Goal: Information Seeking & Learning: Understand process/instructions

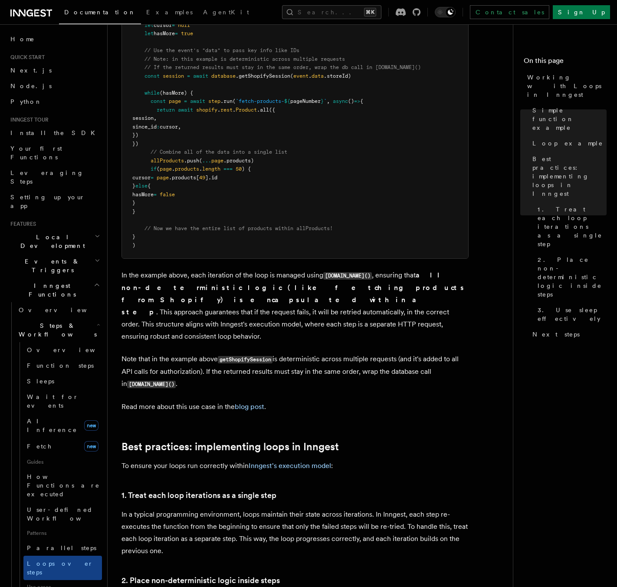
scroll to position [954, 0]
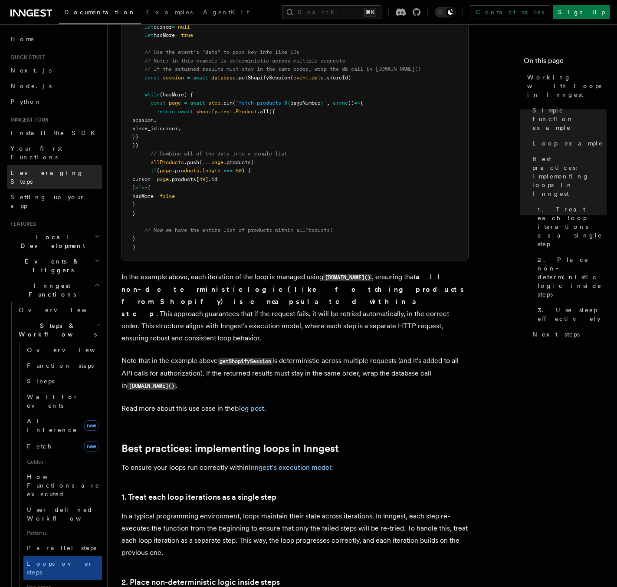
click at [36, 165] on link "Leveraging Steps" at bounding box center [54, 177] width 95 height 24
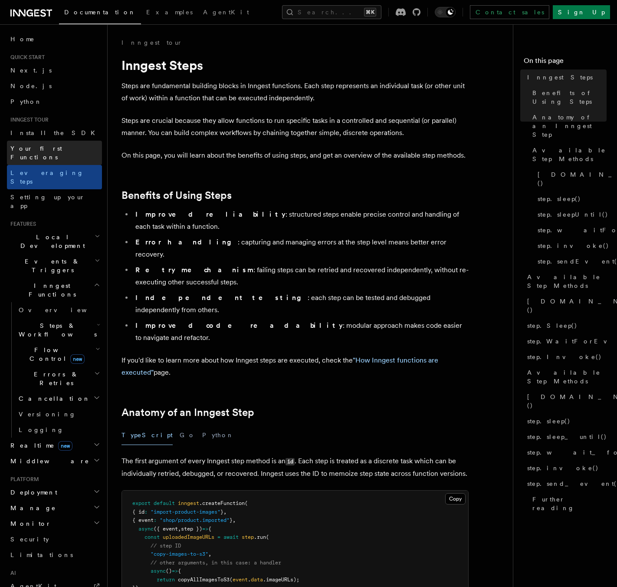
click at [32, 148] on span "Your first Functions" at bounding box center [36, 153] width 52 height 16
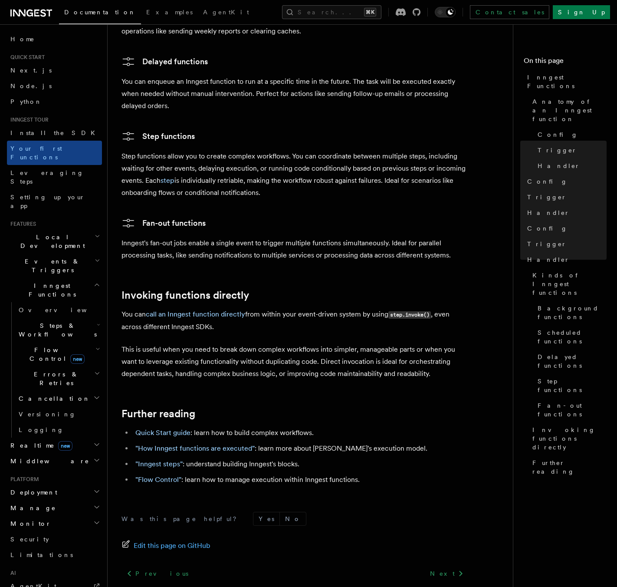
scroll to position [1516, 0]
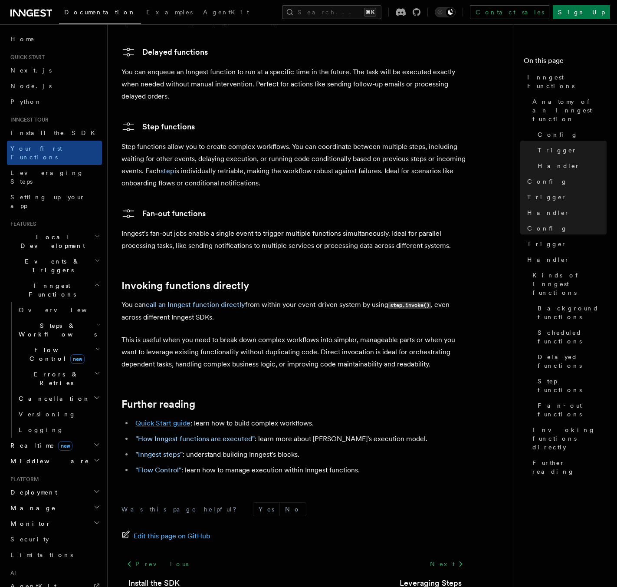
click at [165, 419] on link "Quick Start guide" at bounding box center [162, 423] width 55 height 8
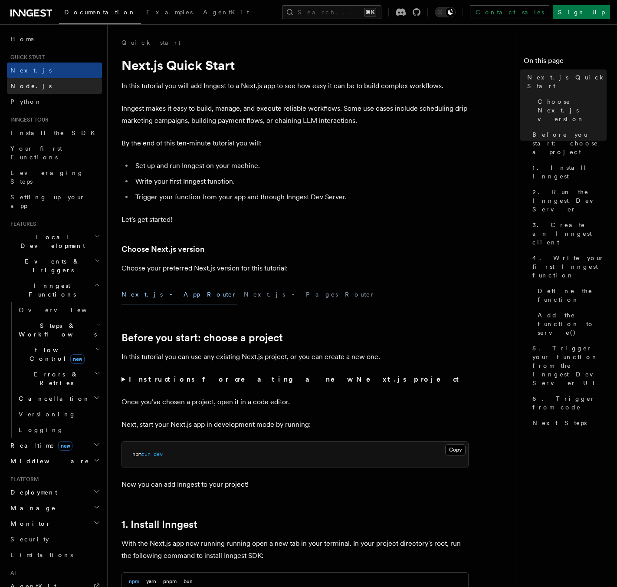
click at [58, 87] on link "Node.js" at bounding box center [54, 86] width 95 height 16
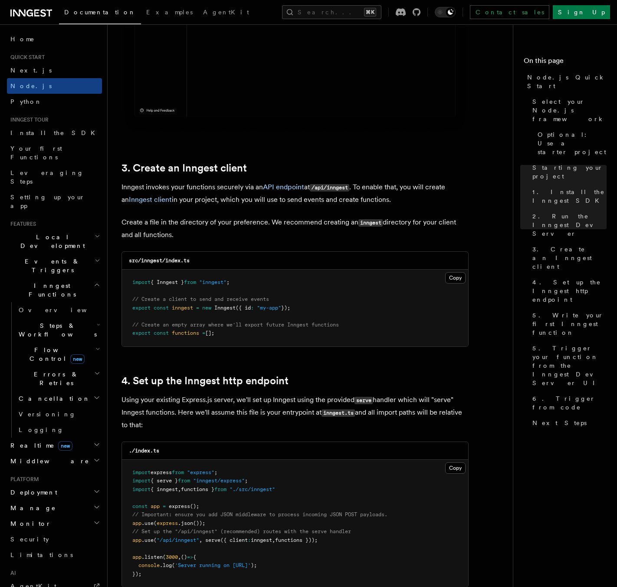
scroll to position [980, 0]
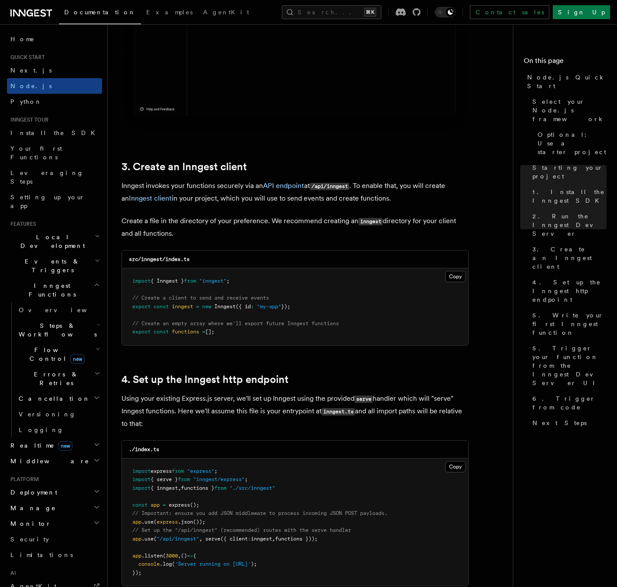
drag, startPoint x: 131, startPoint y: 278, endPoint x: 240, endPoint y: 331, distance: 121.1
click at [240, 331] on pre "import { Inngest } from "inngest" ; // Create a client to send and receive even…" at bounding box center [295, 306] width 346 height 77
copy code "import { Inngest } from "inngest" ; // Create a client to send and receive even…"
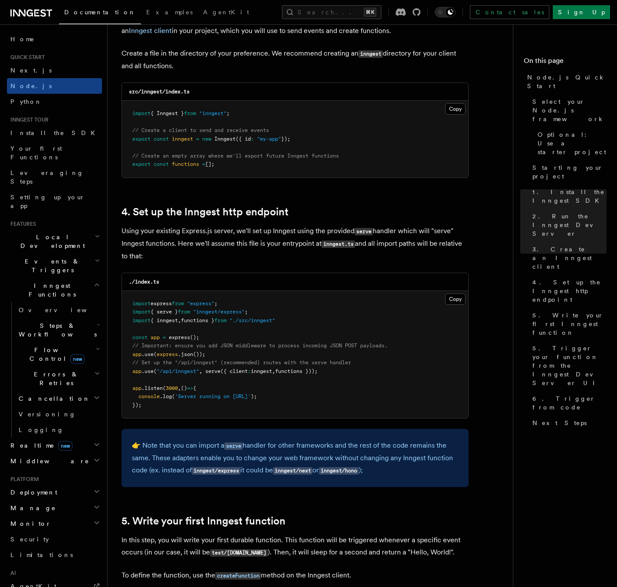
scroll to position [1148, 0]
drag, startPoint x: 282, startPoint y: 312, endPoint x: 272, endPoint y: 301, distance: 14.7
click at [272, 301] on pre "import express from "express" ; import { serve } from "inngest/express" ; impor…" at bounding box center [295, 354] width 346 height 128
copy code "import { serve } from "inngest/express" ;"
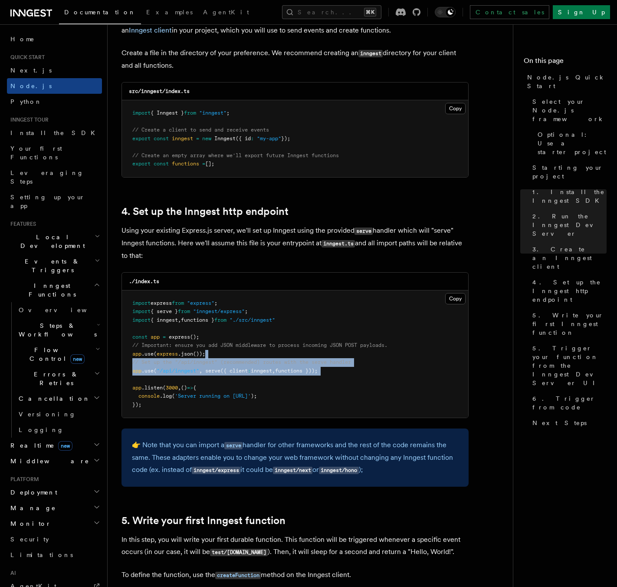
drag, startPoint x: 341, startPoint y: 377, endPoint x: 360, endPoint y: 356, distance: 28.3
click at [360, 356] on pre "import express from "express" ; import { serve } from "inngest/express" ; impor…" at bounding box center [295, 354] width 346 height 128
copy code "// Set up the "/api/inngest" (recommended) routes with the serve handler app .u…"
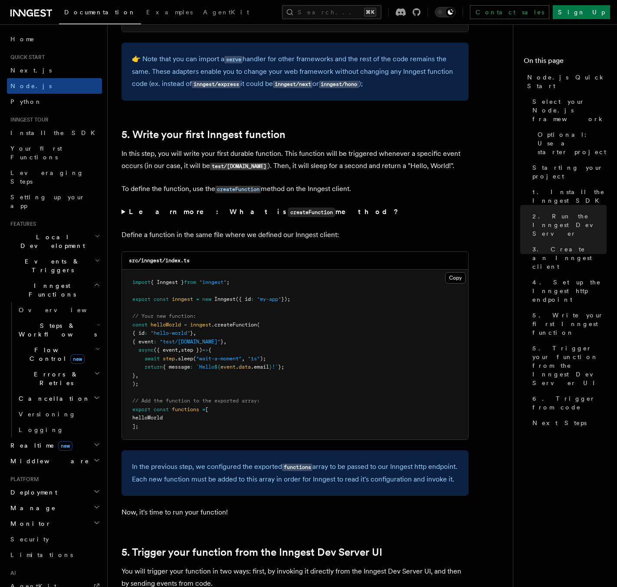
scroll to position [1543, 0]
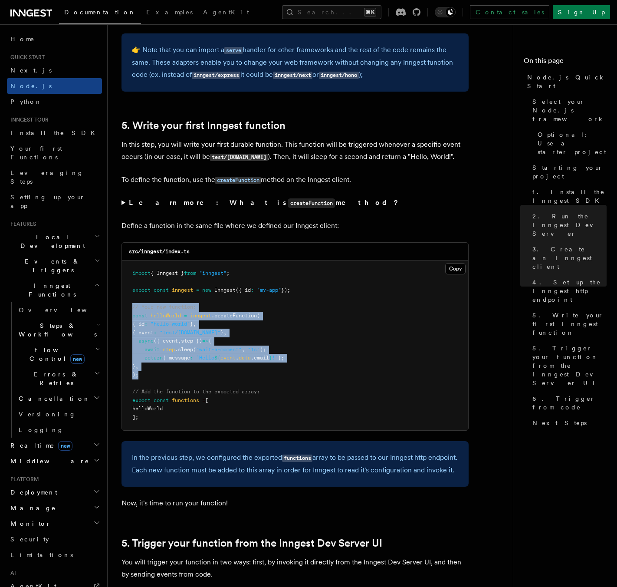
drag, startPoint x: 133, startPoint y: 308, endPoint x: 187, endPoint y: 378, distance: 88.2
click at [187, 378] on pre "import { Inngest } from "inngest" ; export const inngest = new Inngest ({ id : …" at bounding box center [295, 345] width 346 height 170
copy code "// Your new function: const helloWorld = inngest .createFunction ( { id : "hell…"
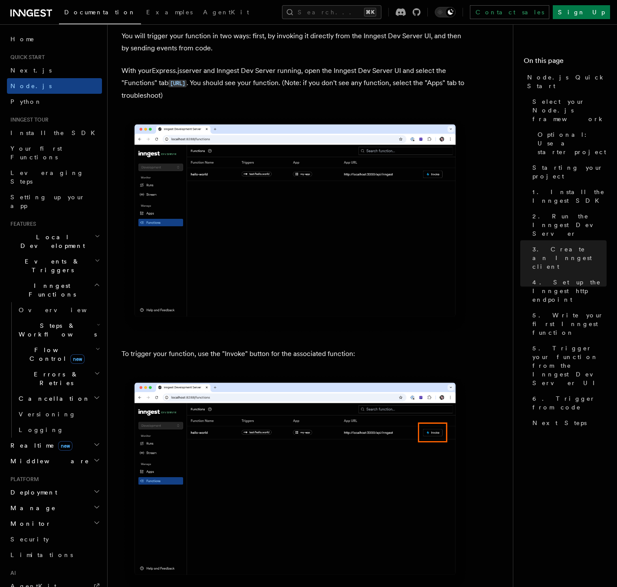
scroll to position [2075, 0]
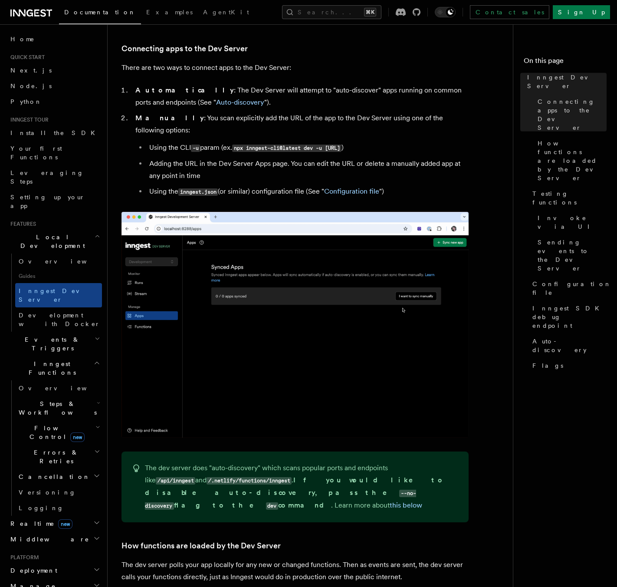
scroll to position [514, 0]
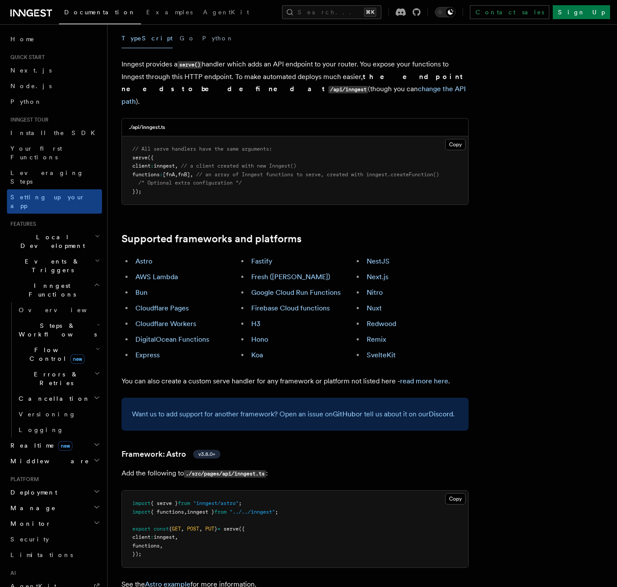
scroll to position [393, 0]
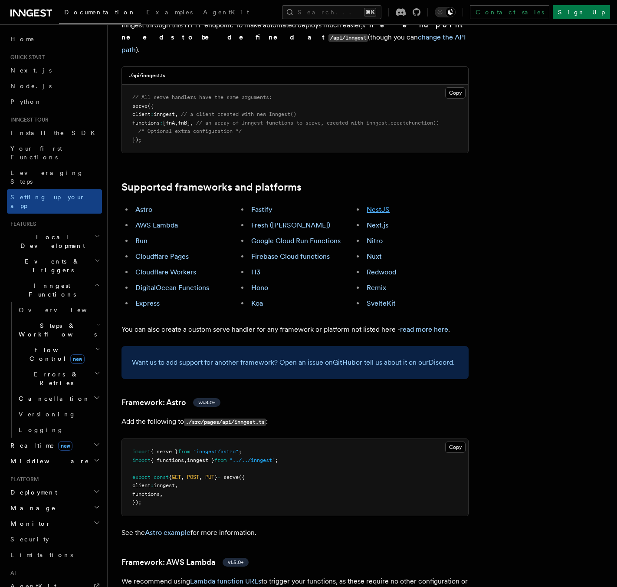
click at [370, 205] on link "NestJS" at bounding box center [378, 209] width 23 height 8
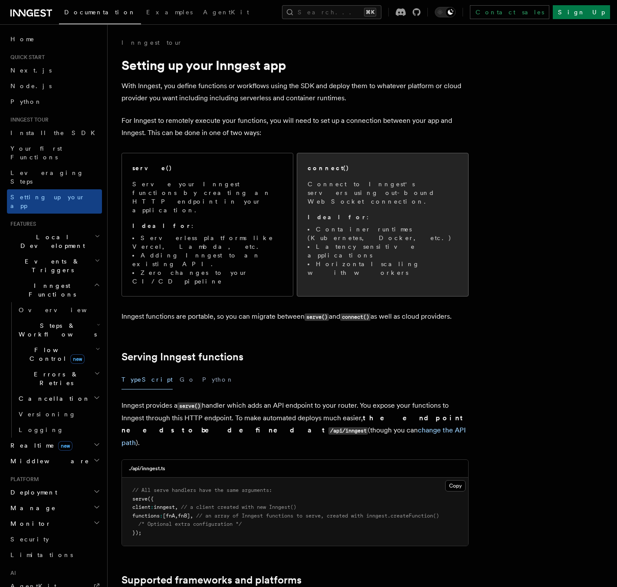
click at [405, 201] on span "Connect to Inngest's servers using out-bound WebSocket connection. Ideal for : …" at bounding box center [383, 228] width 150 height 97
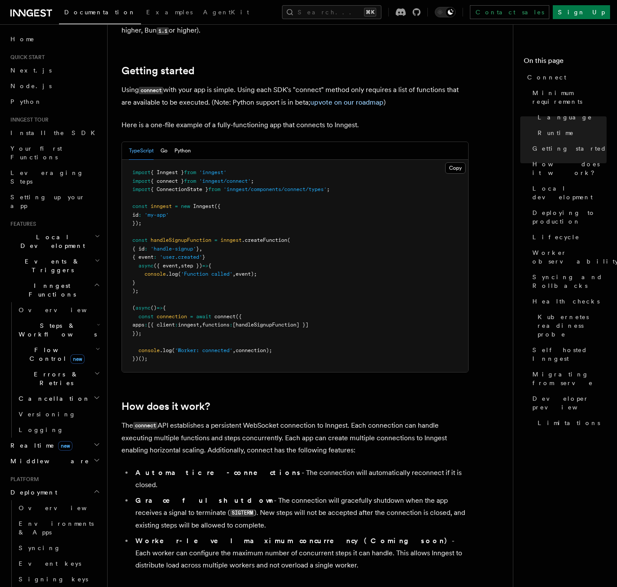
scroll to position [550, 0]
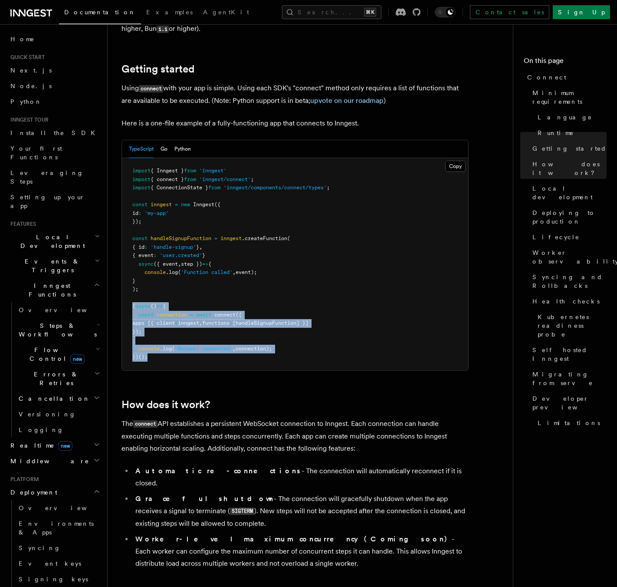
drag, startPoint x: 129, startPoint y: 269, endPoint x: 175, endPoint y: 319, distance: 68.5
click at [175, 319] on pre "import { Inngest } from 'inngest' import { connect } from 'inngest/connect' ; i…" at bounding box center [295, 264] width 346 height 212
click at [175, 318] on pre "import { Inngest } from 'inngest' import { connect } from 'inngest/connect' ; i…" at bounding box center [295, 264] width 346 height 212
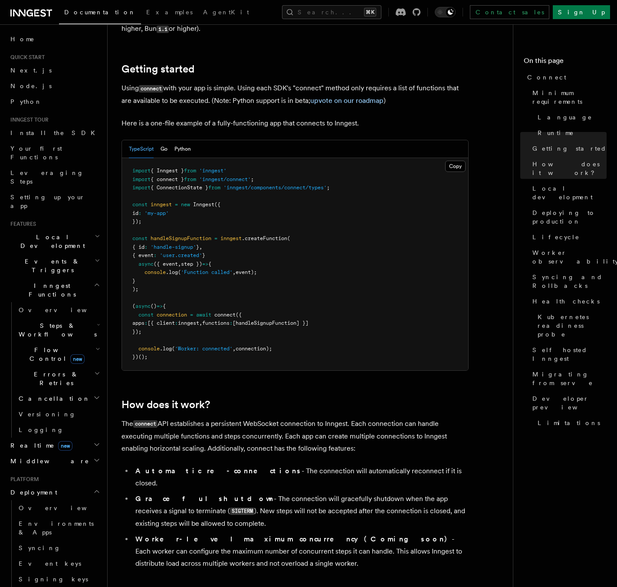
drag, startPoint x: 133, startPoint y: 278, endPoint x: 295, endPoint y: 315, distance: 165.9
click at [295, 315] on pre "import { Inngest } from 'inngest' import { connect } from 'inngest/connect' ; i…" at bounding box center [295, 264] width 346 height 212
copy code "const connection = await connect ({ apps : [{ client : inngest , functions : [h…"
drag, startPoint x: 274, startPoint y: 143, endPoint x: 276, endPoint y: 134, distance: 9.8
click at [276, 158] on pre "import { Inngest } from 'inngest' import { connect } from 'inngest/connect' ; i…" at bounding box center [295, 264] width 346 height 212
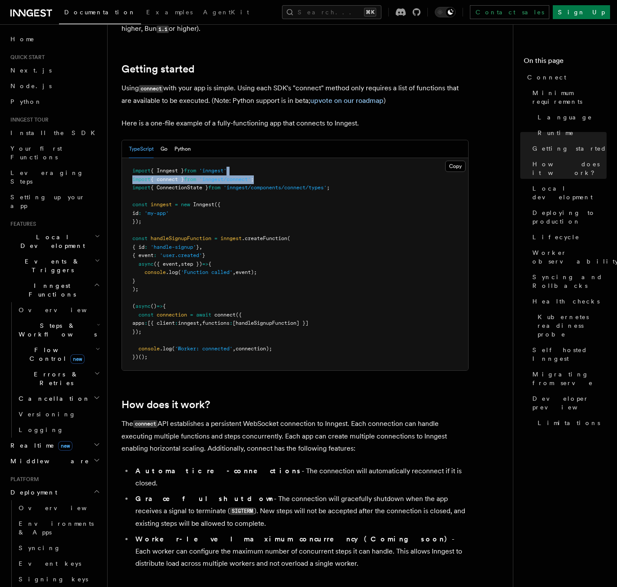
copy code "import { connect } from 'inngest/connect' ;"
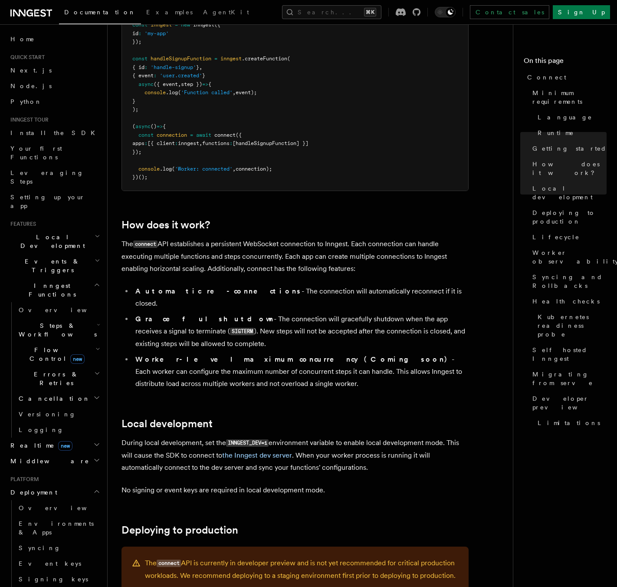
scroll to position [729, 0]
drag, startPoint x: 269, startPoint y: 395, endPoint x: 223, endPoint y: 396, distance: 46.4
click at [225, 437] on p "During local development, set the INNGEST_DEV=1 environment variable to enable …" at bounding box center [294, 455] width 347 height 37
copy p "INNGEST_DEV=1"
click at [228, 440] on code "INNGEST_DEV=1" at bounding box center [247, 443] width 43 height 7
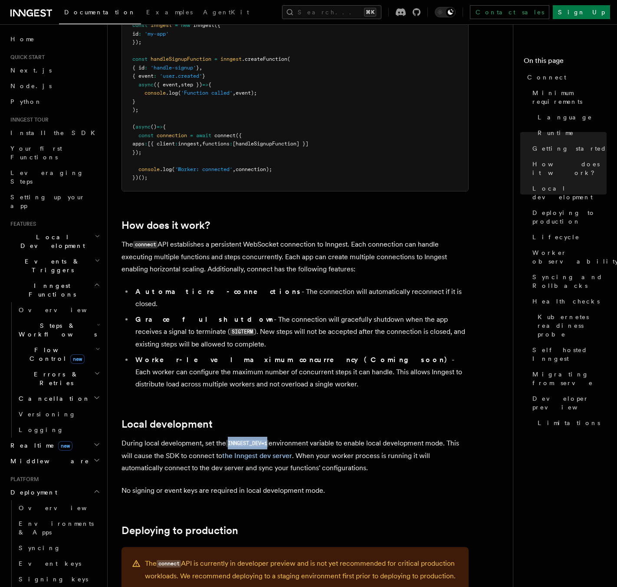
copy code "INNGEST_DEV=1"
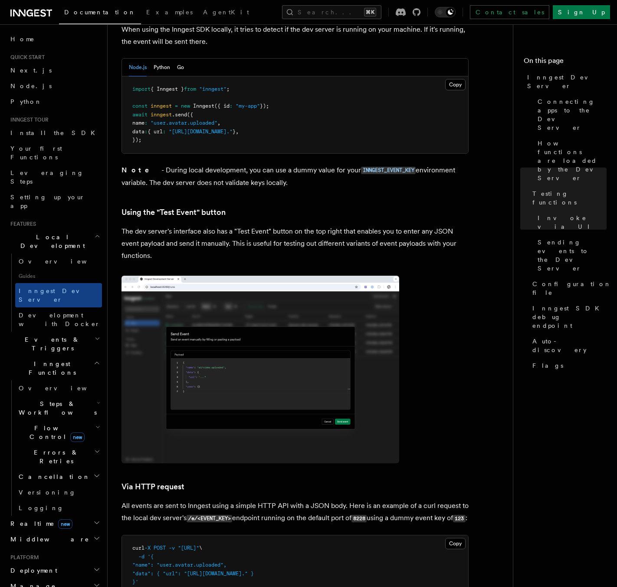
scroll to position [1454, 0]
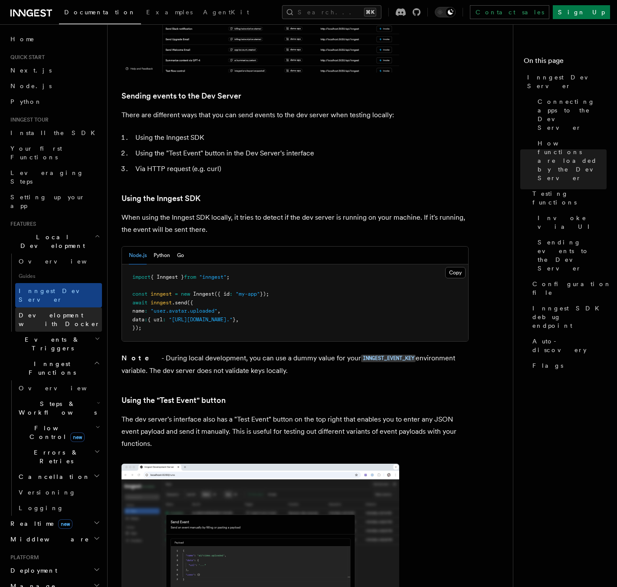
click at [74, 311] on span "Development with Docker" at bounding box center [60, 319] width 83 height 17
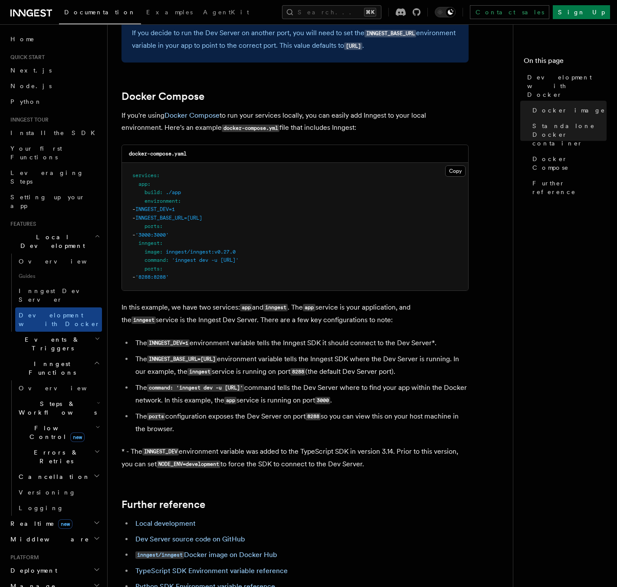
scroll to position [525, 0]
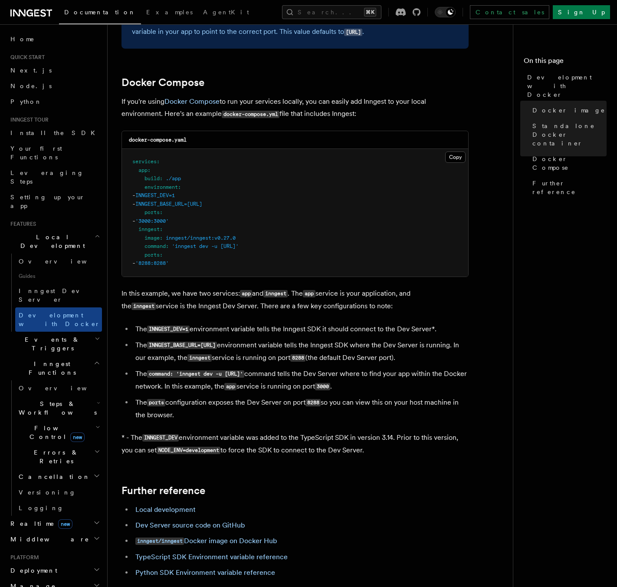
drag, startPoint x: 285, startPoint y: 203, endPoint x: 158, endPoint y: 206, distance: 126.7
click at [158, 206] on pre "services : app : build : ./app environment : - INNGEST_DEV=1 - INNGEST_BASE_URL…" at bounding box center [295, 213] width 346 height 128
copy span "INNGEST_BASE_URL=http://inngest:8288"
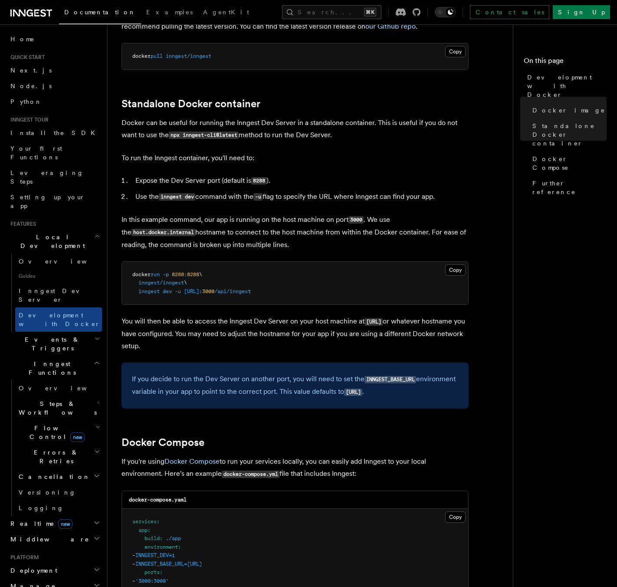
scroll to position [10, 0]
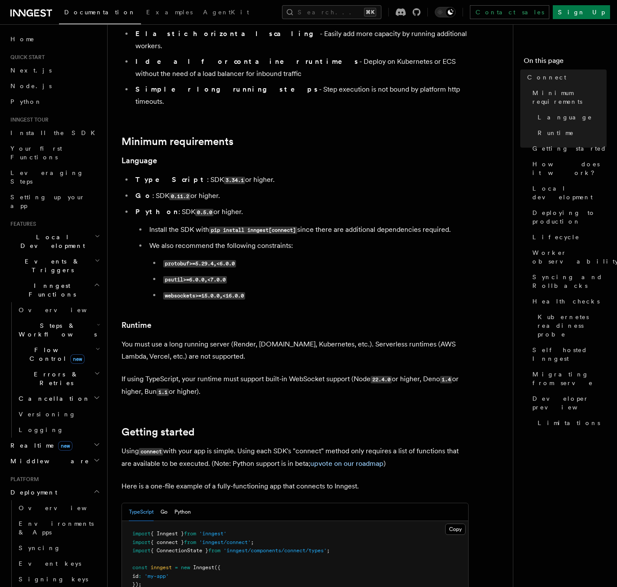
scroll to position [421, 0]
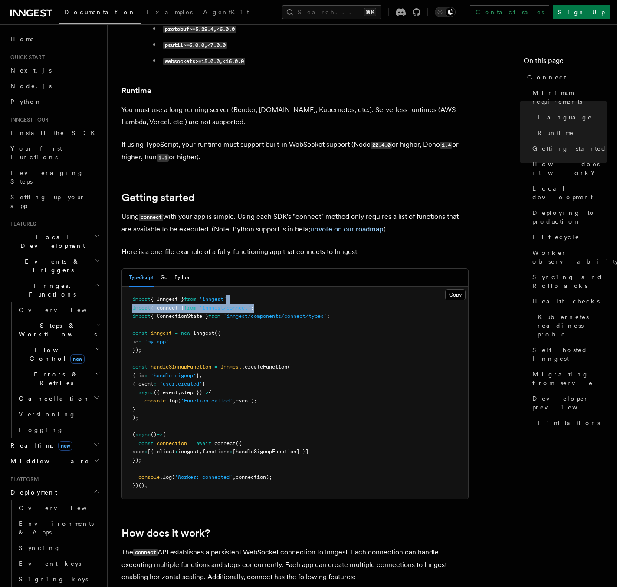
drag, startPoint x: 271, startPoint y: 273, endPoint x: 264, endPoint y: 261, distance: 13.6
click at [264, 286] on pre "import { Inngest } from 'inngest' import { connect } from 'inngest/connect' ; i…" at bounding box center [295, 392] width 346 height 212
copy code "import { connect } from 'inngest/connect' ;"
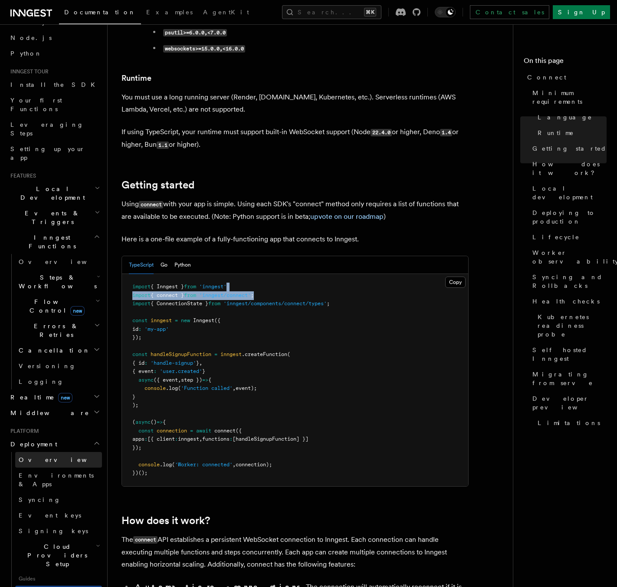
scroll to position [50, 0]
click at [56, 450] on link "Overview" at bounding box center [58, 458] width 87 height 16
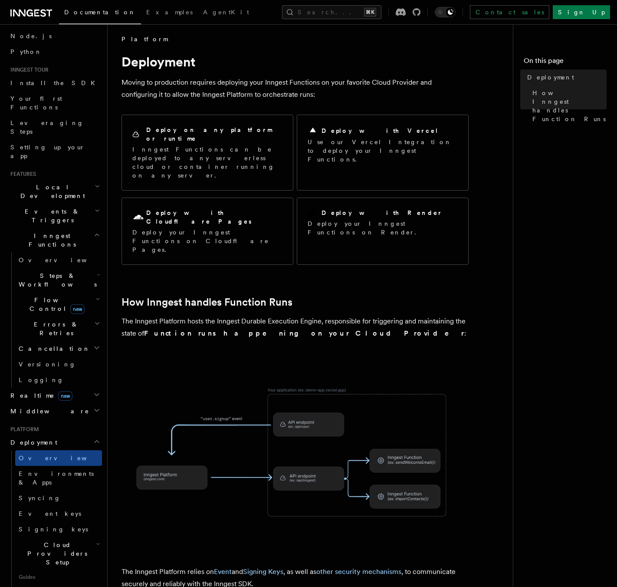
scroll to position [154, 0]
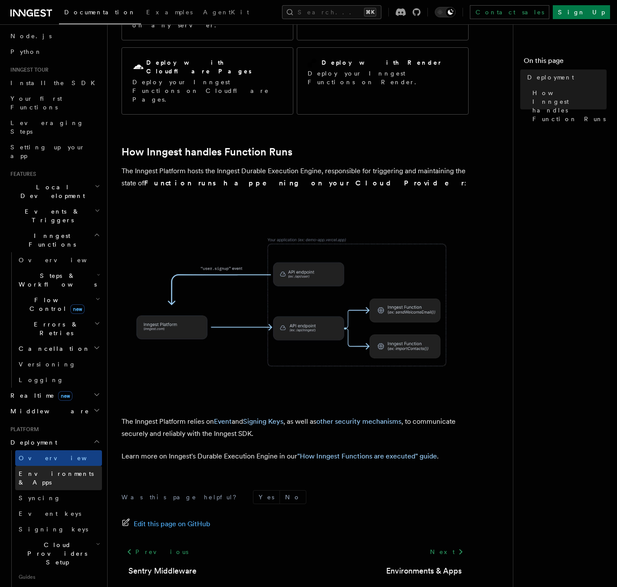
click at [60, 470] on span "Environments & Apps" at bounding box center [56, 478] width 75 height 16
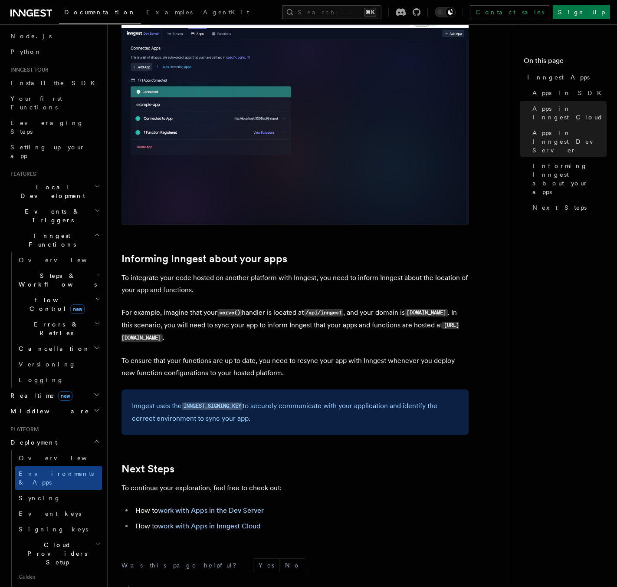
scroll to position [1092, 0]
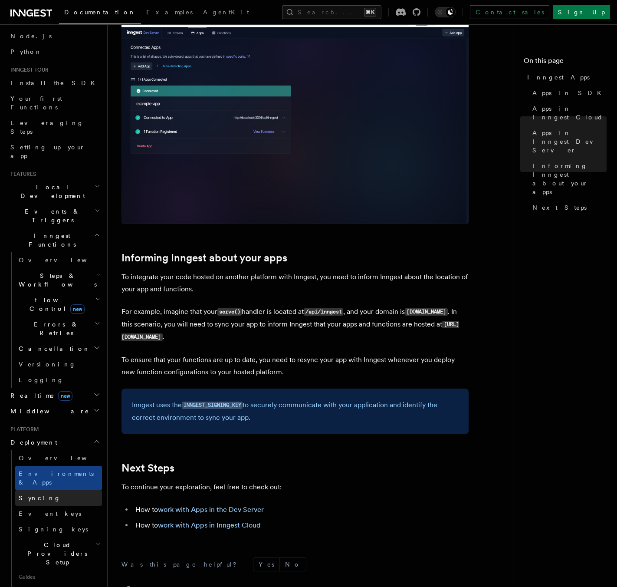
click at [91, 490] on link "Syncing" at bounding box center [58, 498] width 87 height 16
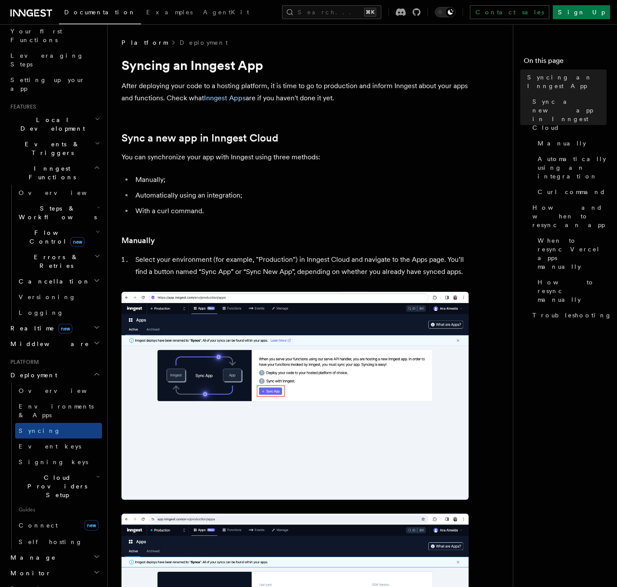
scroll to position [122, 0]
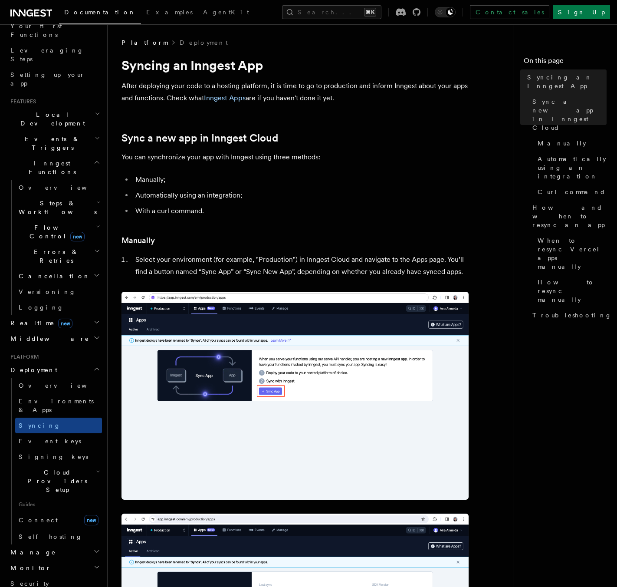
click at [67, 468] on span "Cloud Providers Setup" at bounding box center [55, 481] width 81 height 26
click at [56, 511] on link "Connect new" at bounding box center [58, 519] width 87 height 17
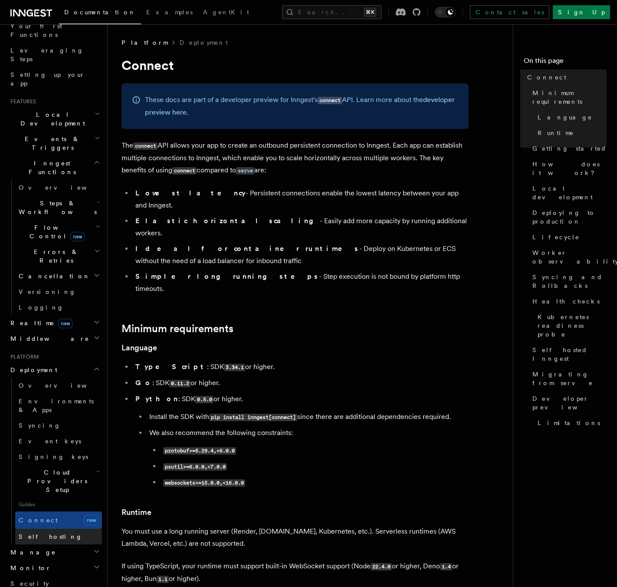
click at [43, 533] on span "Self hosting" at bounding box center [51, 536] width 64 height 7
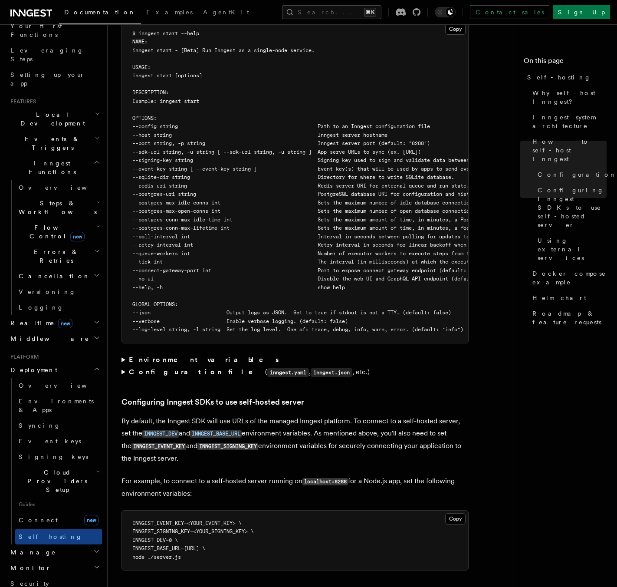
scroll to position [1536, 0]
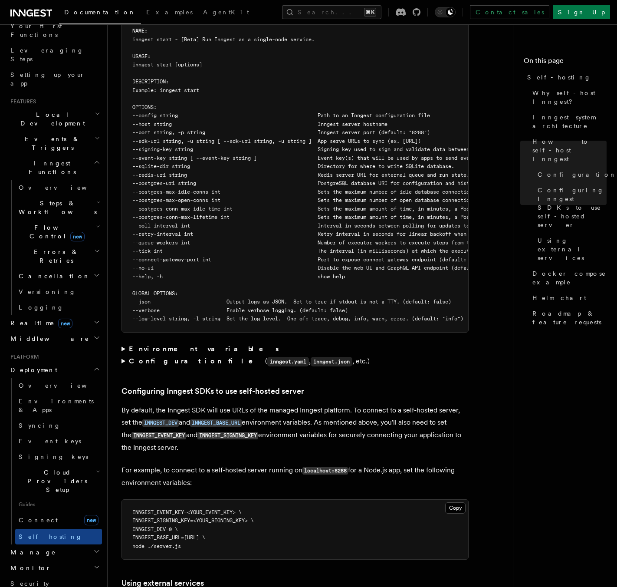
click at [126, 343] on summary "Environment variables" at bounding box center [294, 349] width 347 height 12
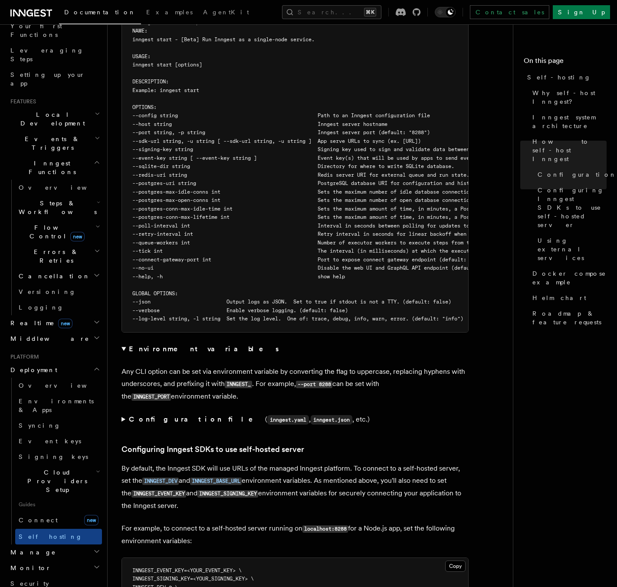
click at [123, 343] on summary "Environment variables" at bounding box center [294, 349] width 347 height 12
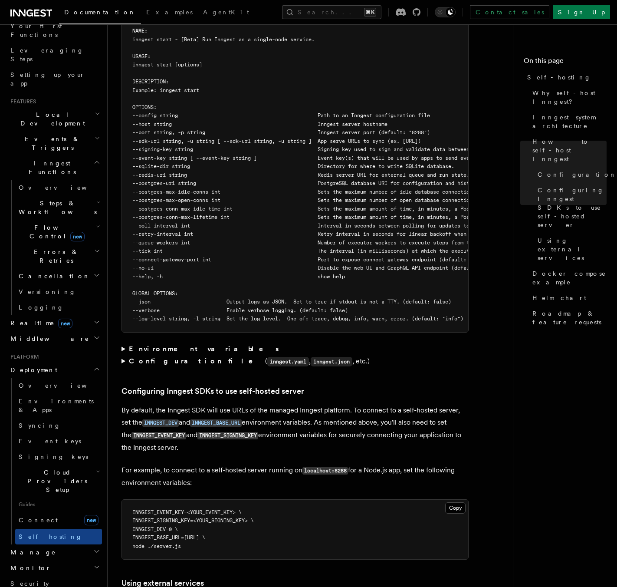
click at [124, 355] on summary "Configuration file ( inngest.yaml , inngest.json , etc.)" at bounding box center [294, 361] width 347 height 13
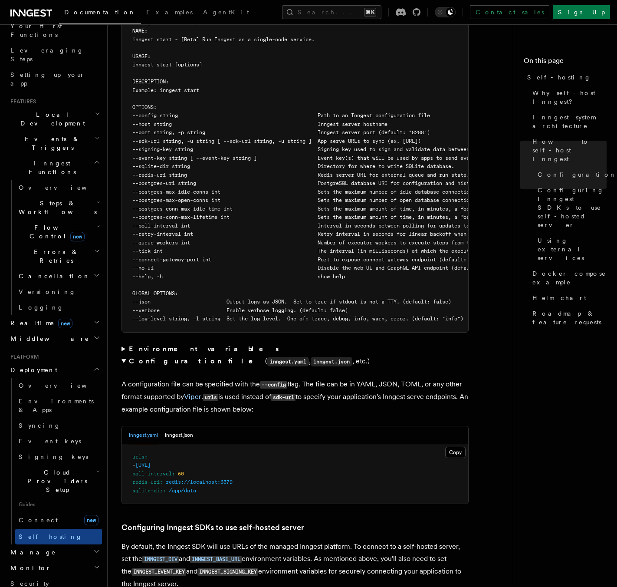
click at [124, 355] on summary "Configuration file ( inngest.yaml , inngest.json , etc.)" at bounding box center [294, 361] width 347 height 13
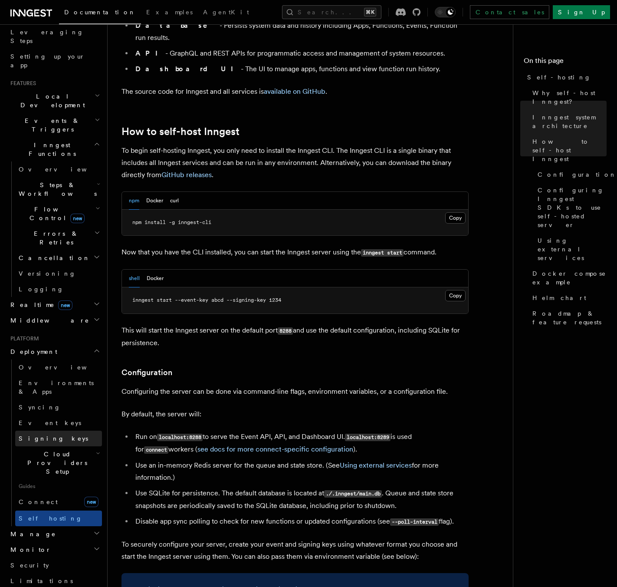
scroll to position [248, 0]
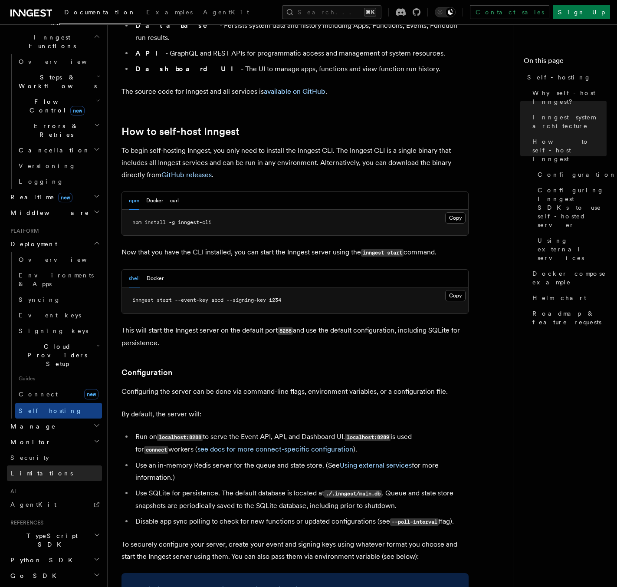
click at [85, 465] on link "Limitations" at bounding box center [54, 473] width 95 height 16
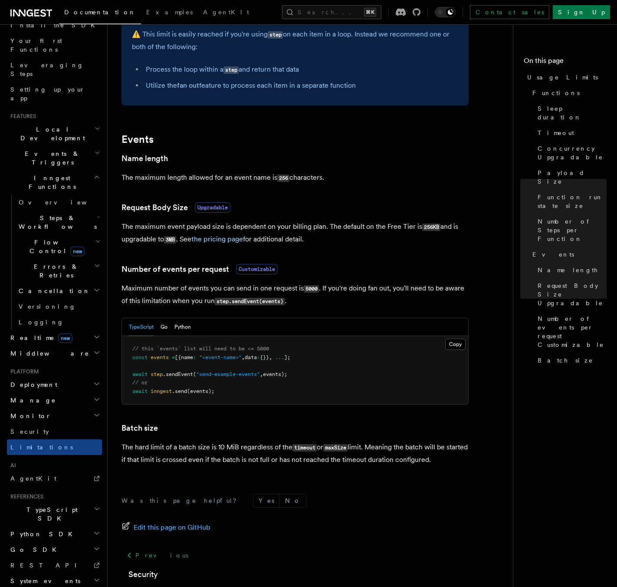
scroll to position [642, 0]
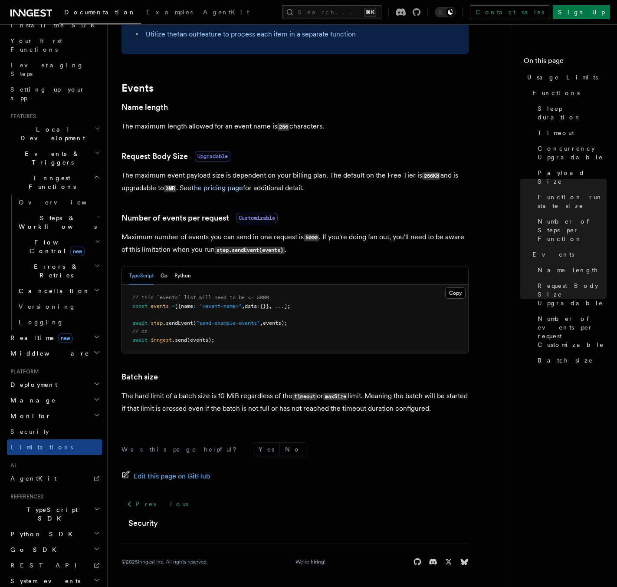
click at [68, 502] on h2 "TypeScript SDK" at bounding box center [54, 514] width 95 height 24
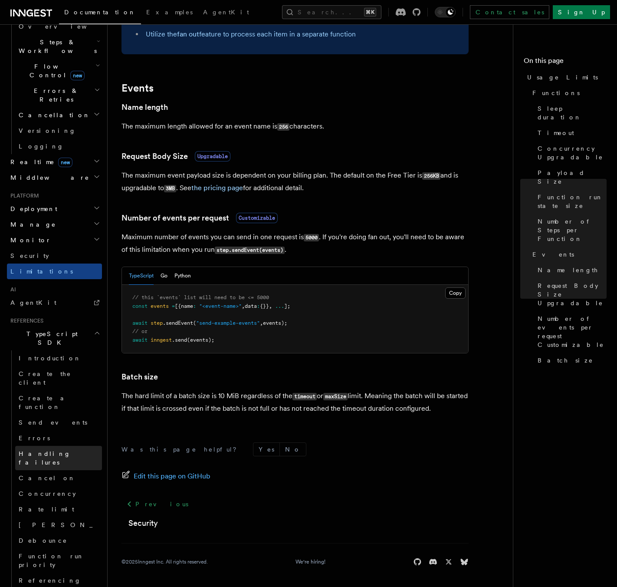
scroll to position [327, 0]
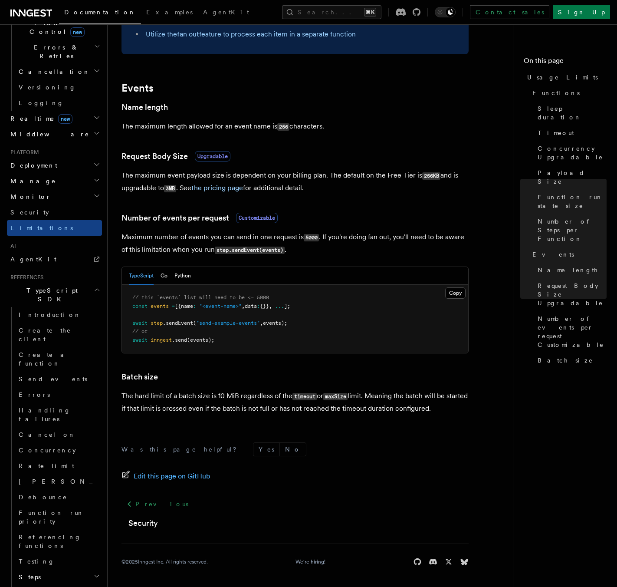
click at [55, 584] on h2 "Serve" at bounding box center [58, 592] width 87 height 16
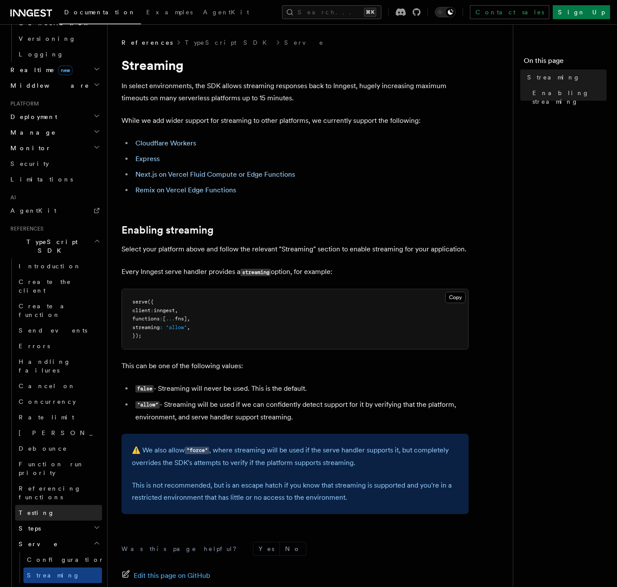
scroll to position [420, 0]
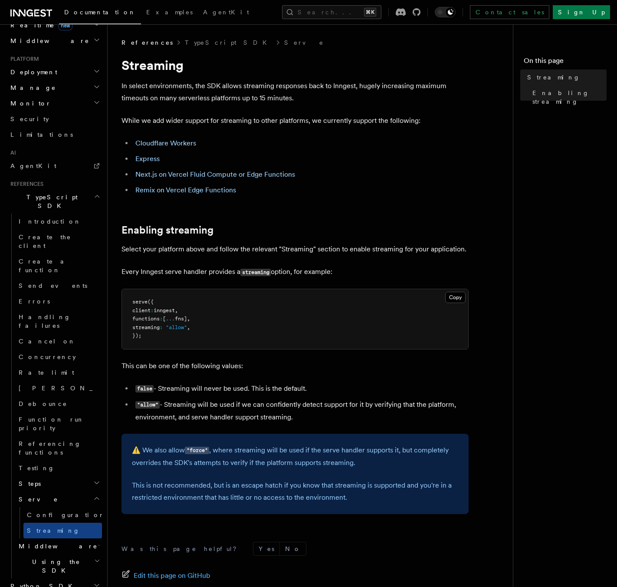
click at [70, 538] on h2 "Middleware" at bounding box center [58, 546] width 87 height 16
click at [53, 476] on h2 "Steps" at bounding box center [58, 484] width 87 height 16
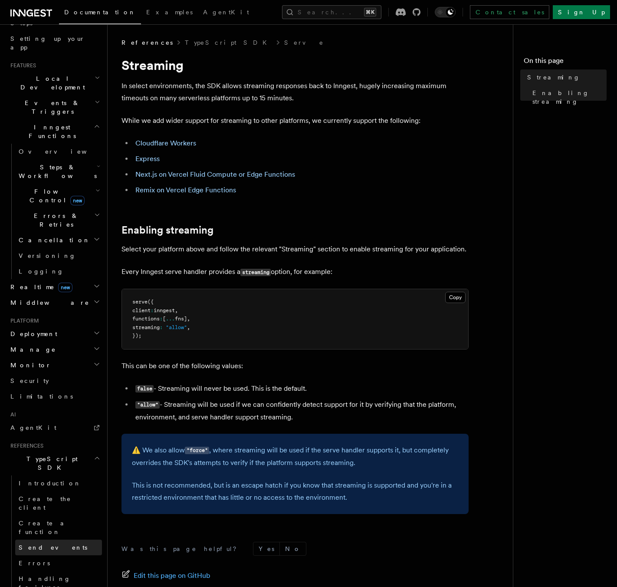
scroll to position [157, 0]
click at [66, 477] on link "Introduction" at bounding box center [58, 485] width 87 height 16
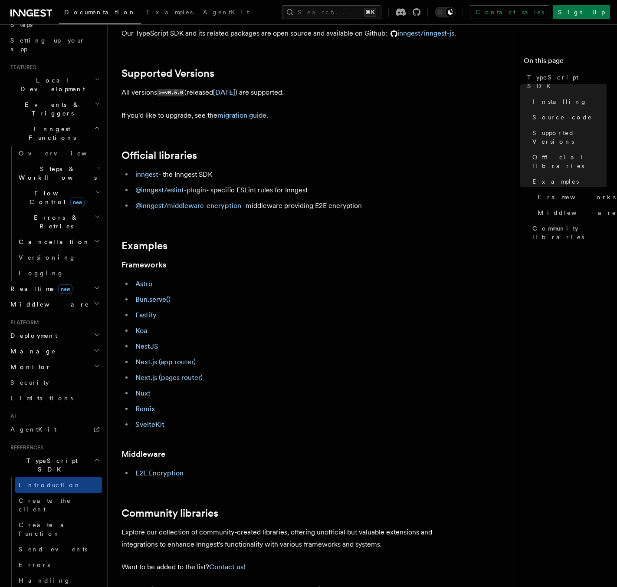
scroll to position [361, 0]
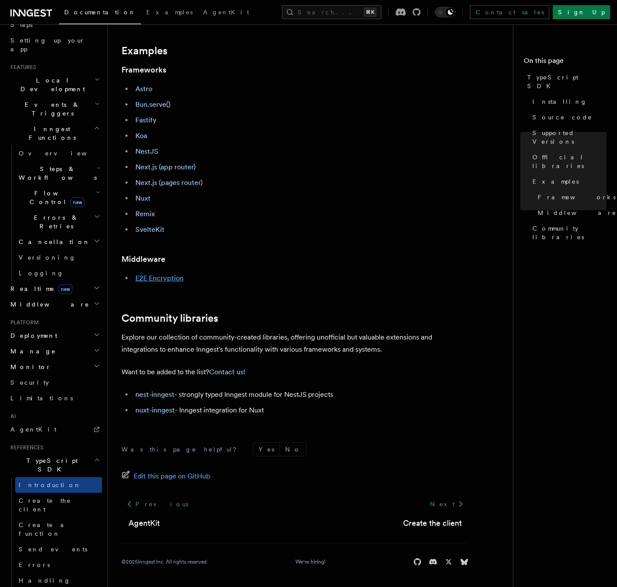
click at [159, 277] on link "E2E Encryption" at bounding box center [159, 278] width 48 height 8
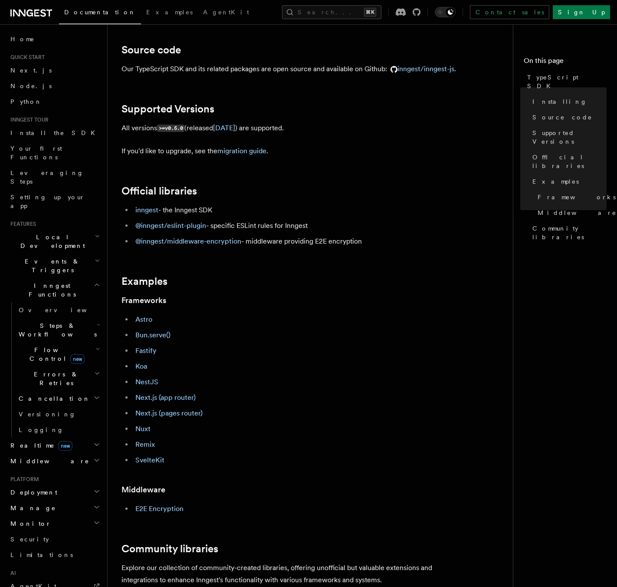
scroll to position [129, 0]
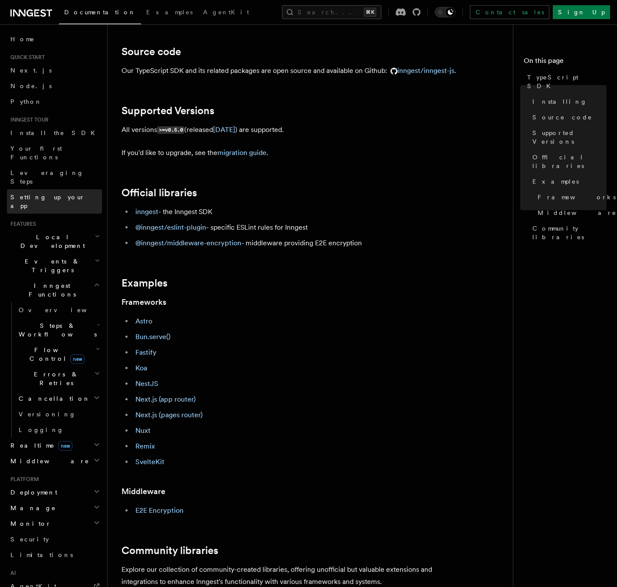
click at [45, 194] on span "Setting up your app" at bounding box center [47, 202] width 75 height 16
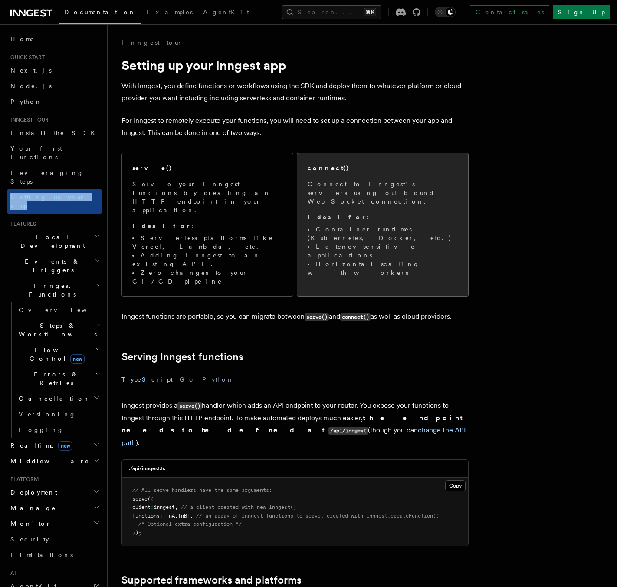
click at [359, 173] on div "connect() Connect to Inngest's servers using out-bound WebSocket connection. Id…" at bounding box center [383, 220] width 150 height 113
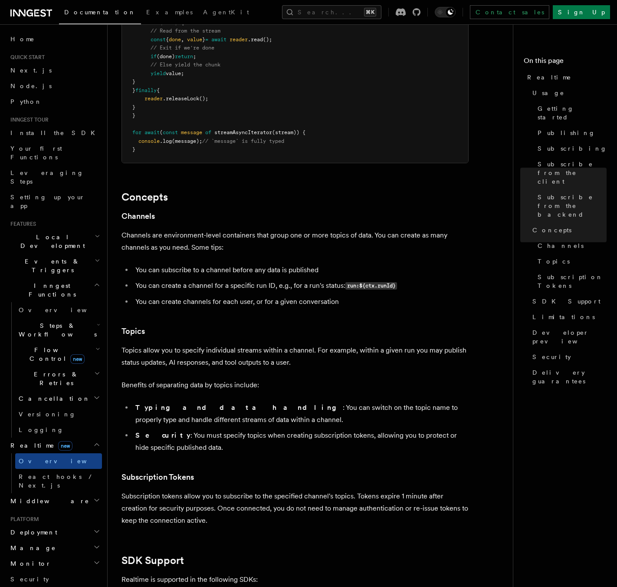
scroll to position [2249, 0]
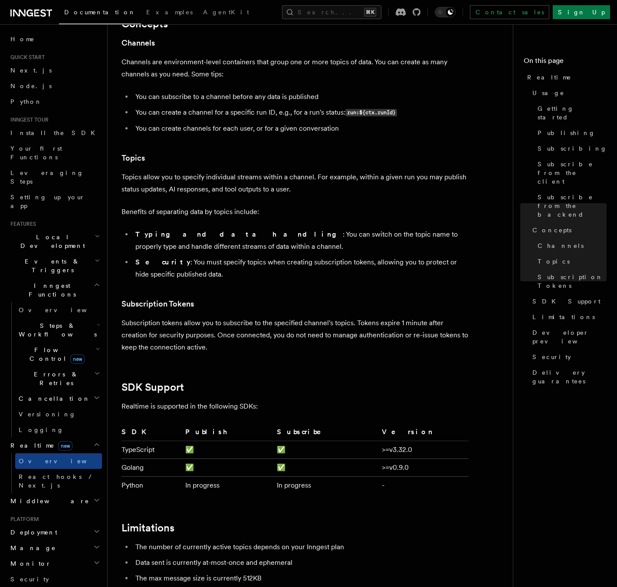
click at [418, 228] on li "Typing and data handling : You can switch on the topic name to properly type an…" at bounding box center [301, 240] width 336 height 24
click at [57, 473] on span "React hooks / Next.js" at bounding box center [57, 481] width 77 height 16
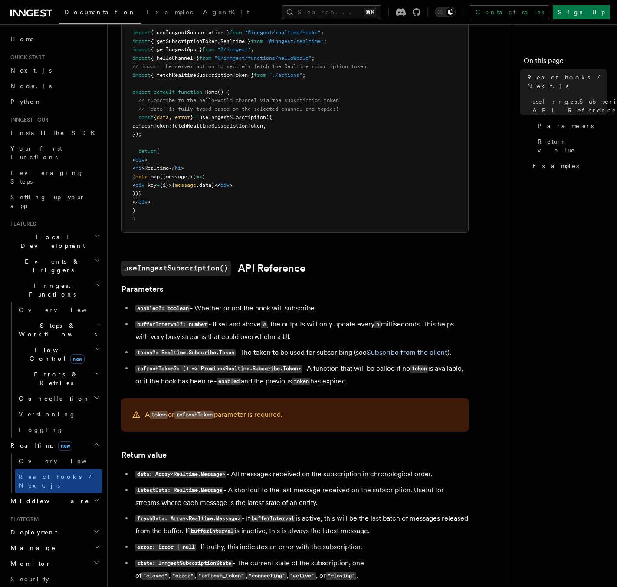
scroll to position [368, 0]
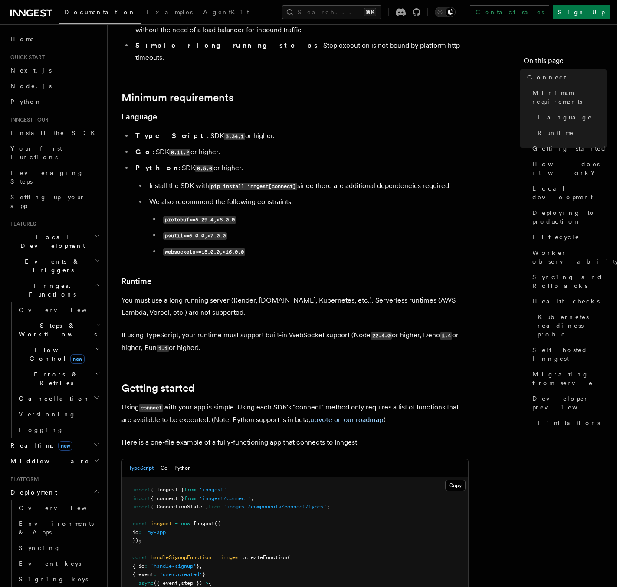
scroll to position [241, 0]
